Goal: Task Accomplishment & Management: Manage account settings

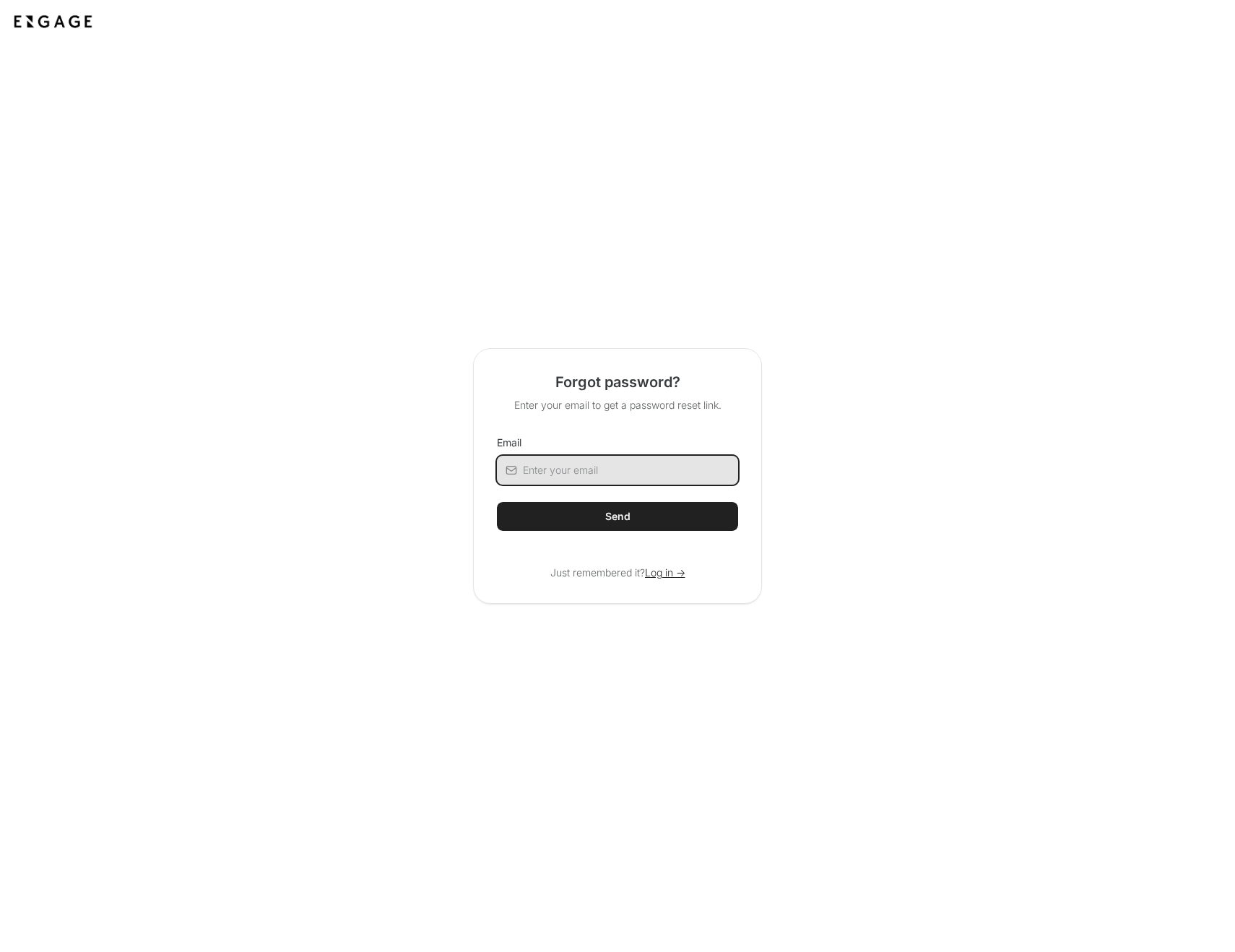
click at [571, 474] on input "Email" at bounding box center [631, 470] width 216 height 29
type input "will"
click at [565, 474] on input "Email" at bounding box center [631, 470] width 216 height 29
type input "billy.parry@arborxr.com"
click at [497, 502] on button "Send" at bounding box center [617, 516] width 241 height 29
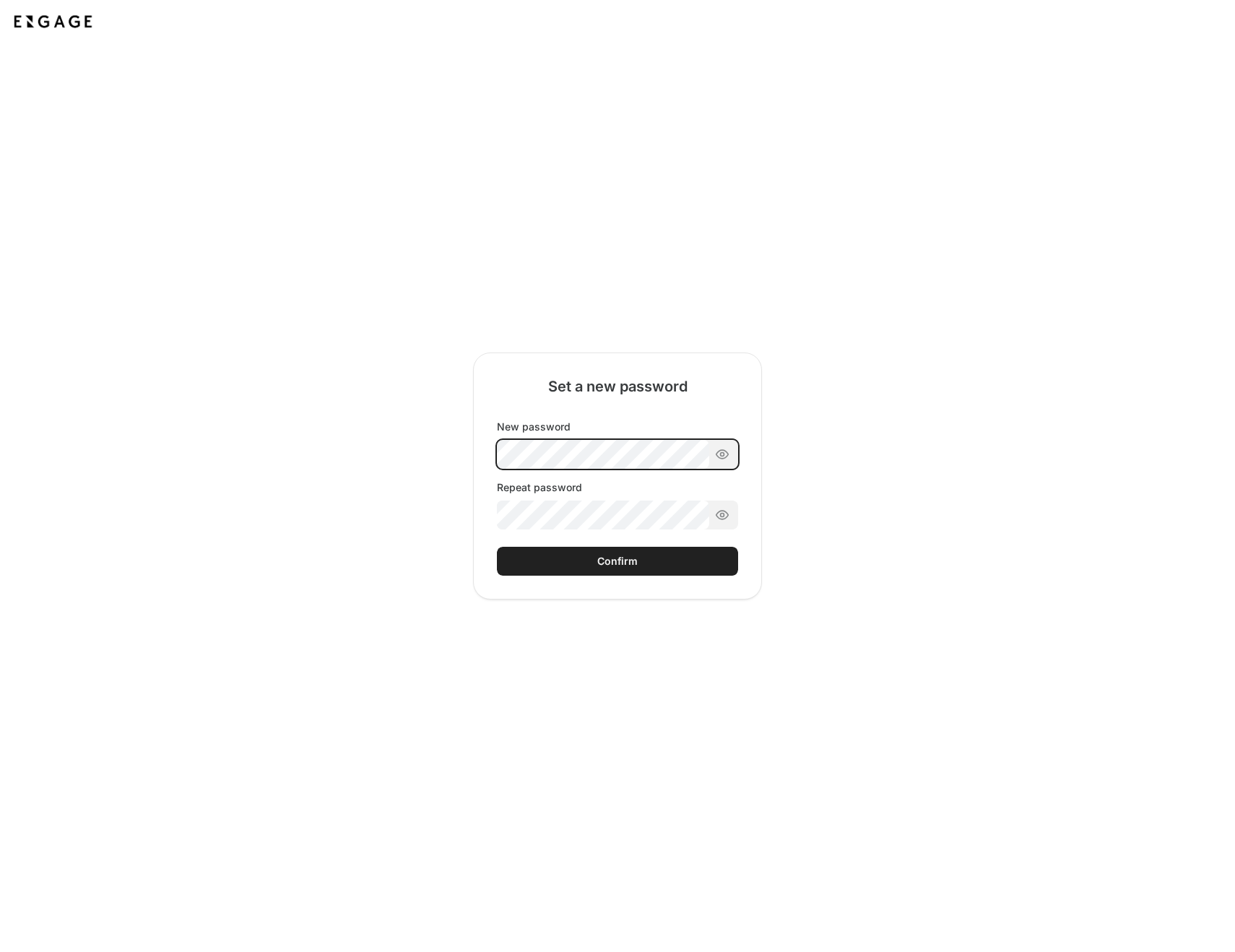
click at [567, 455] on div "New password Repeat password" at bounding box center [617, 475] width 241 height 110
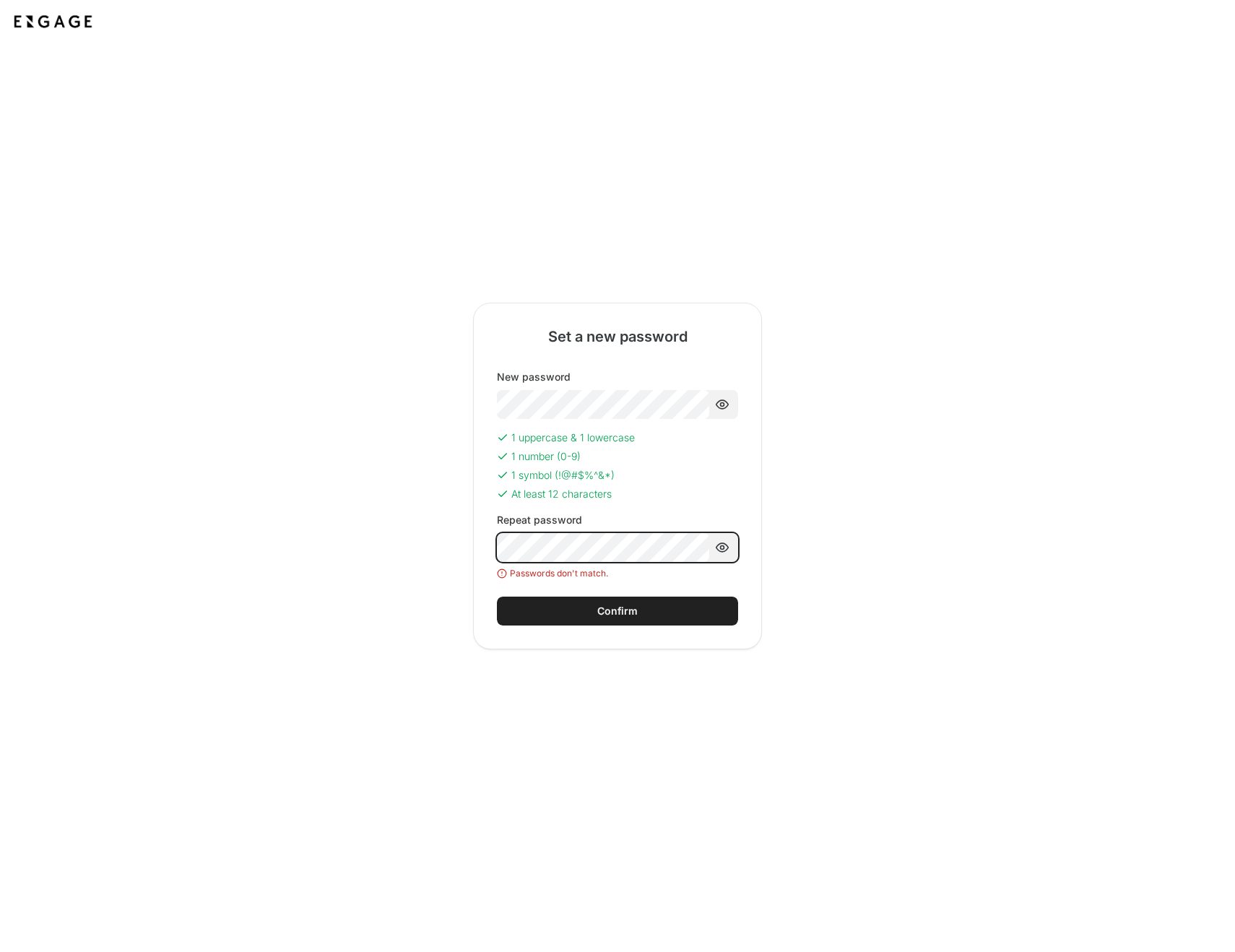
click at [497, 597] on button "Confirm" at bounding box center [617, 611] width 241 height 29
